Goal: Task Accomplishment & Management: Use online tool/utility

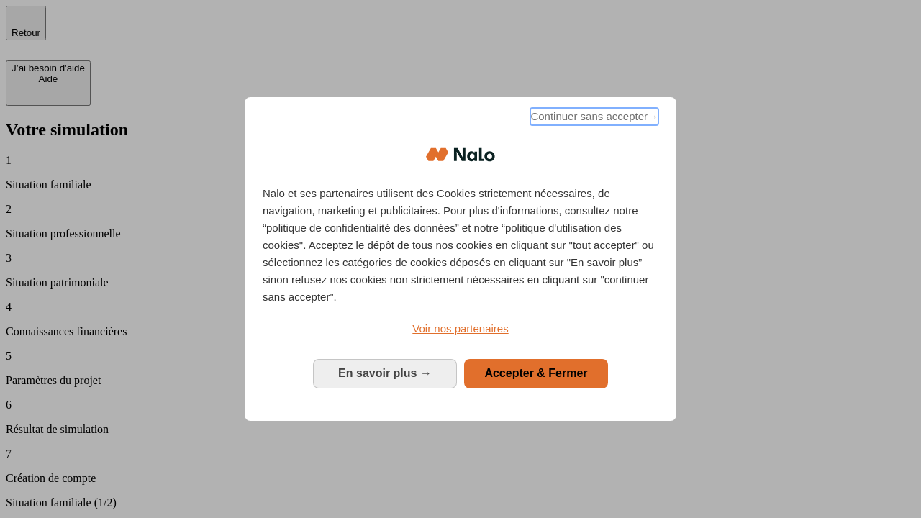
click at [593, 119] on span "Continuer sans accepter →" at bounding box center [594, 116] width 128 height 17
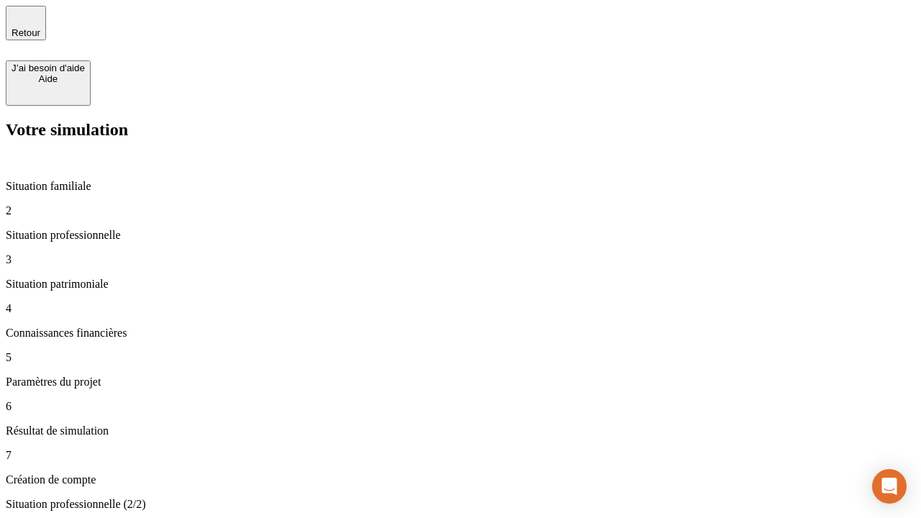
type input "70 000"
type input "1 000"
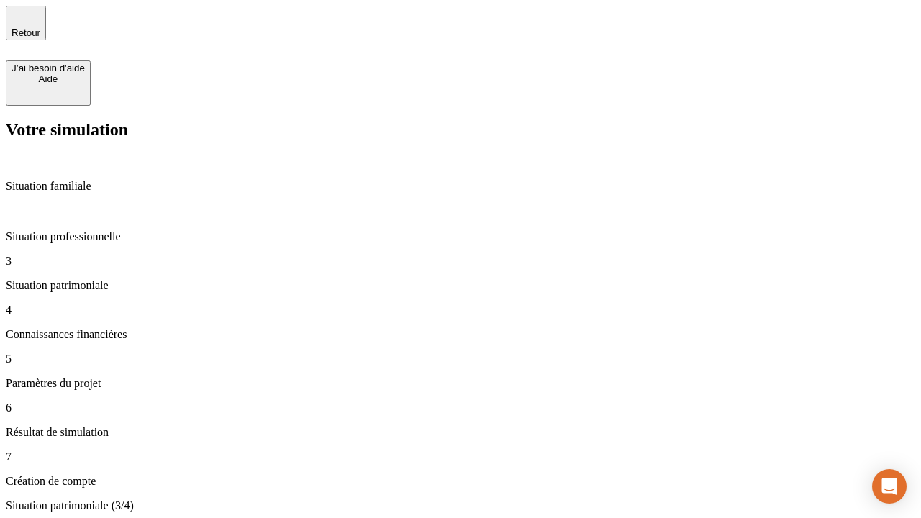
type input "800"
type input "6"
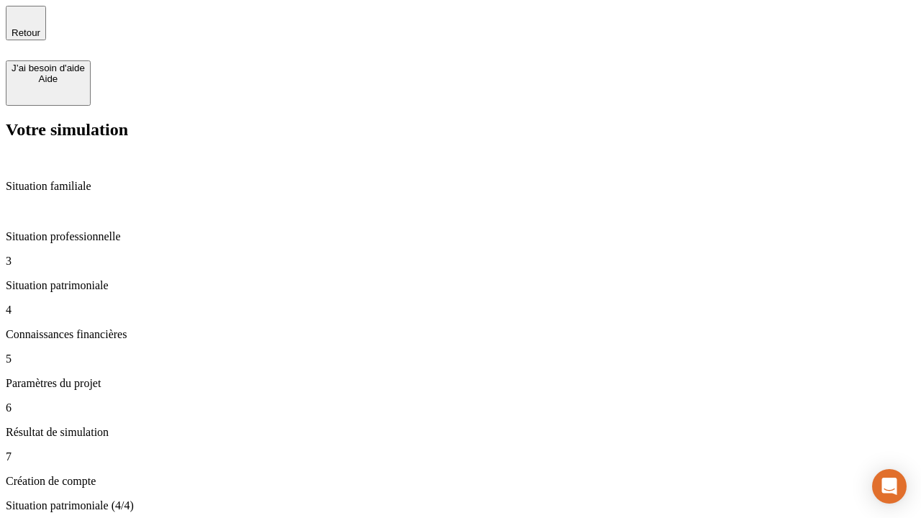
type input "400"
type input "3"
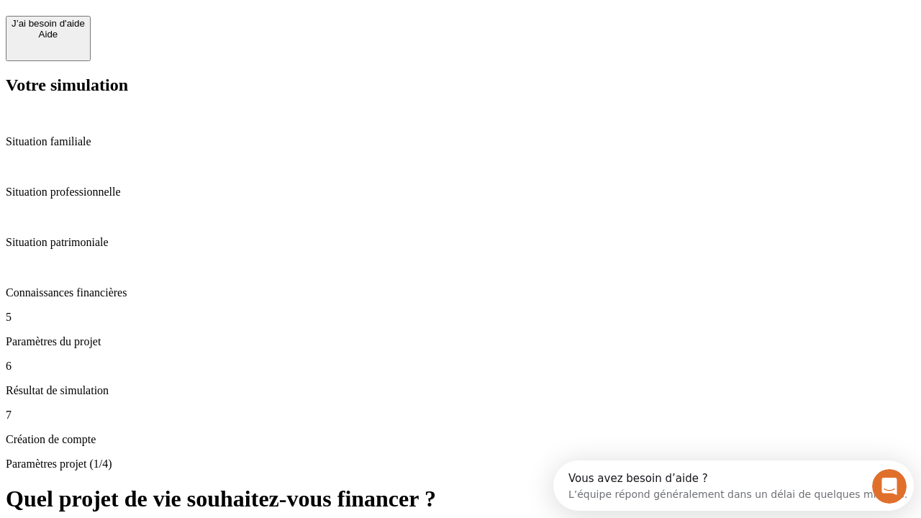
scroll to position [13, 0]
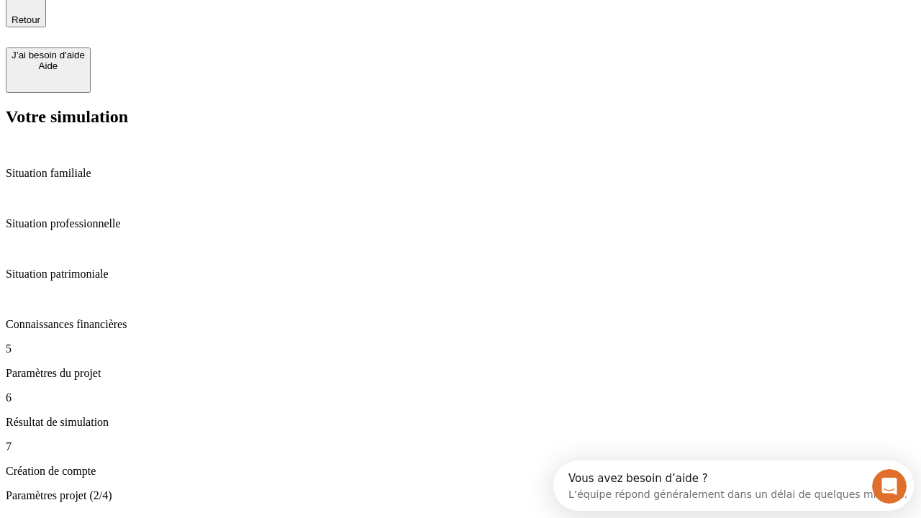
type input "35"
type input "500"
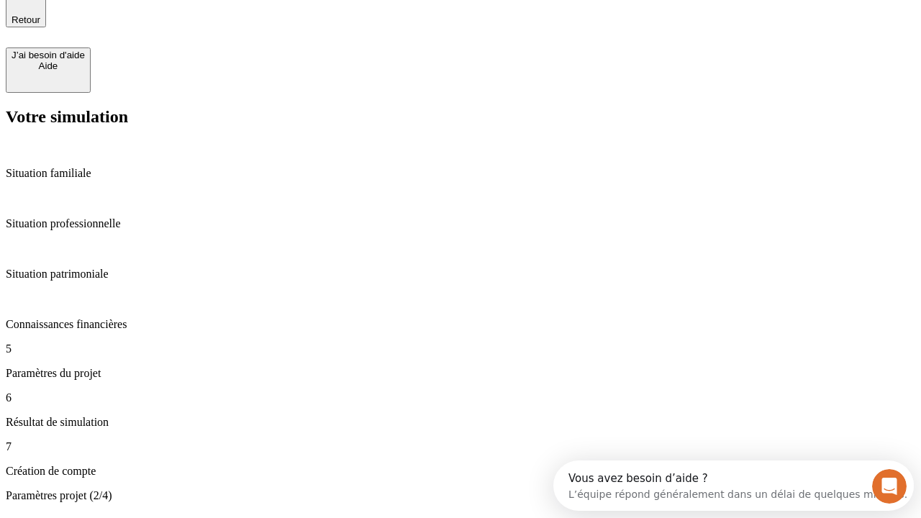
type input "640"
